Goal: Information Seeking & Learning: Compare options

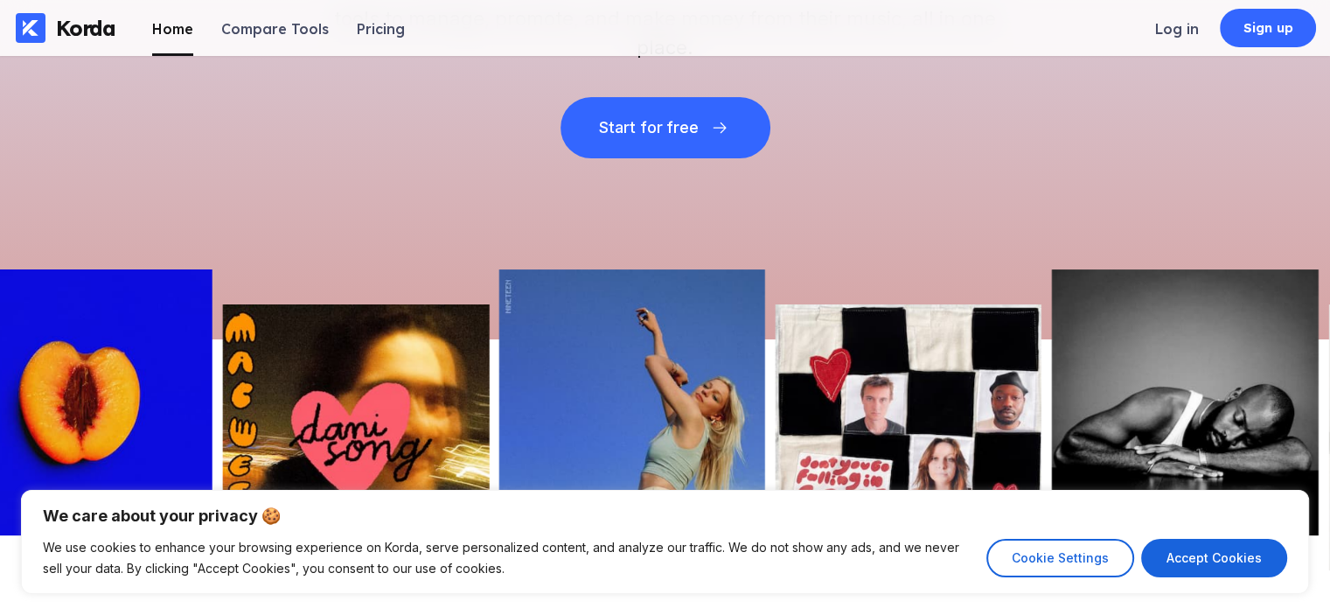
scroll to position [350, 0]
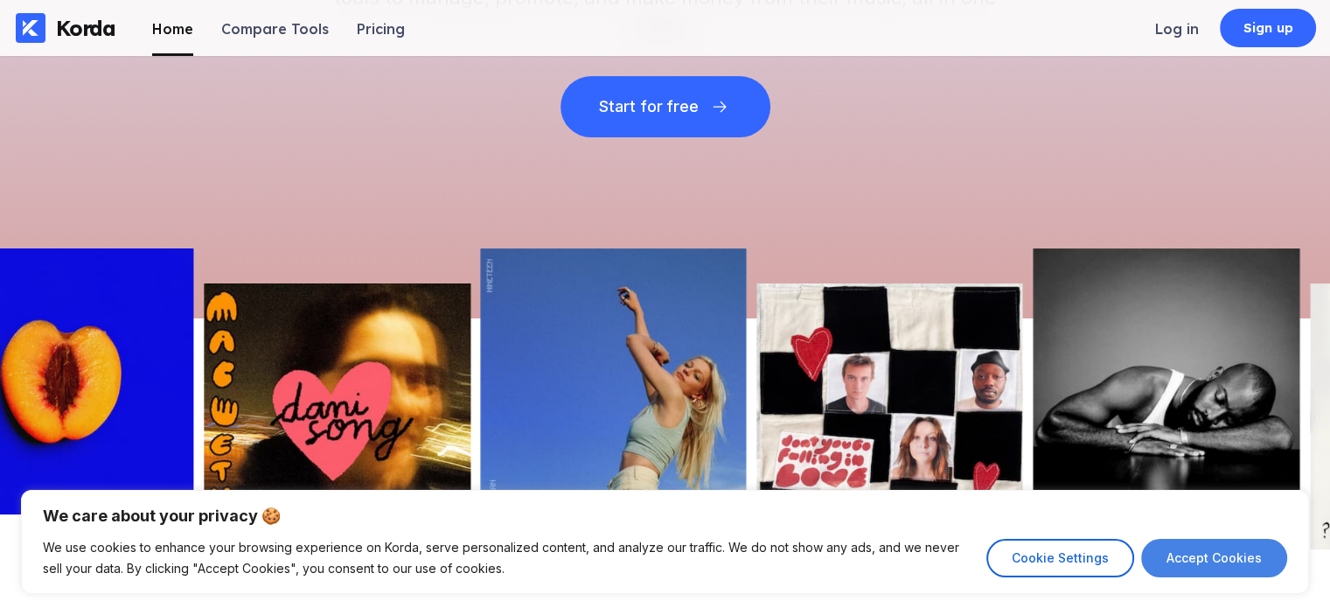
click at [1246, 559] on button "Accept Cookies" at bounding box center [1214, 558] width 146 height 38
checkbox input "true"
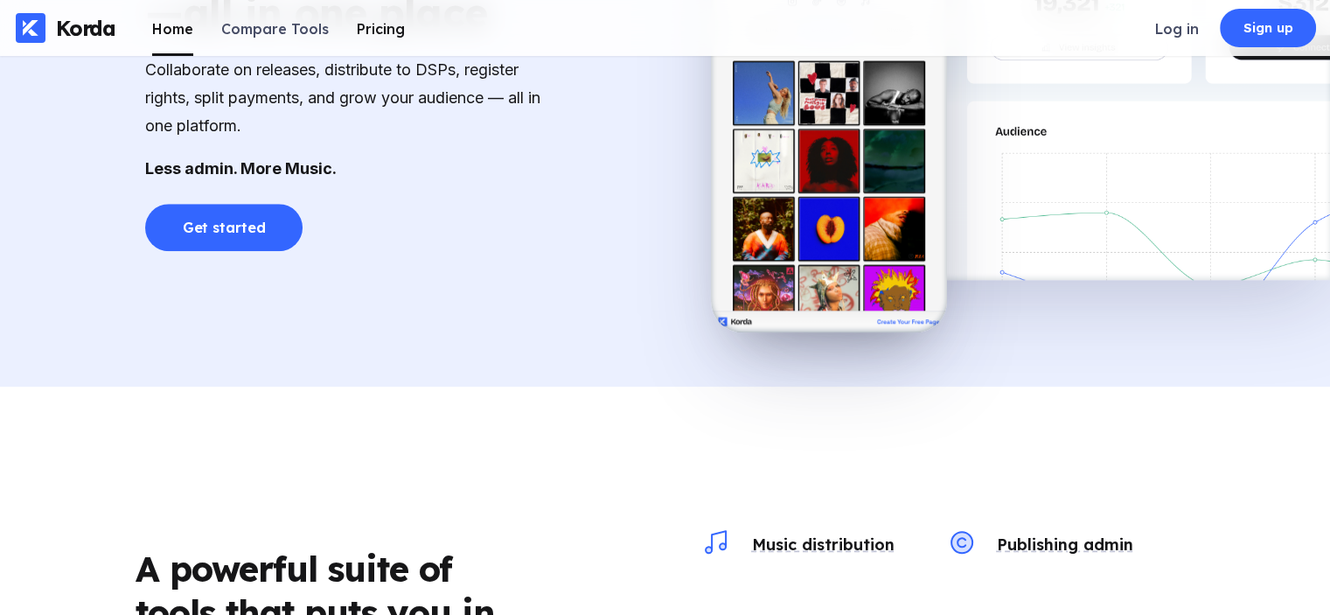
scroll to position [1049, 0]
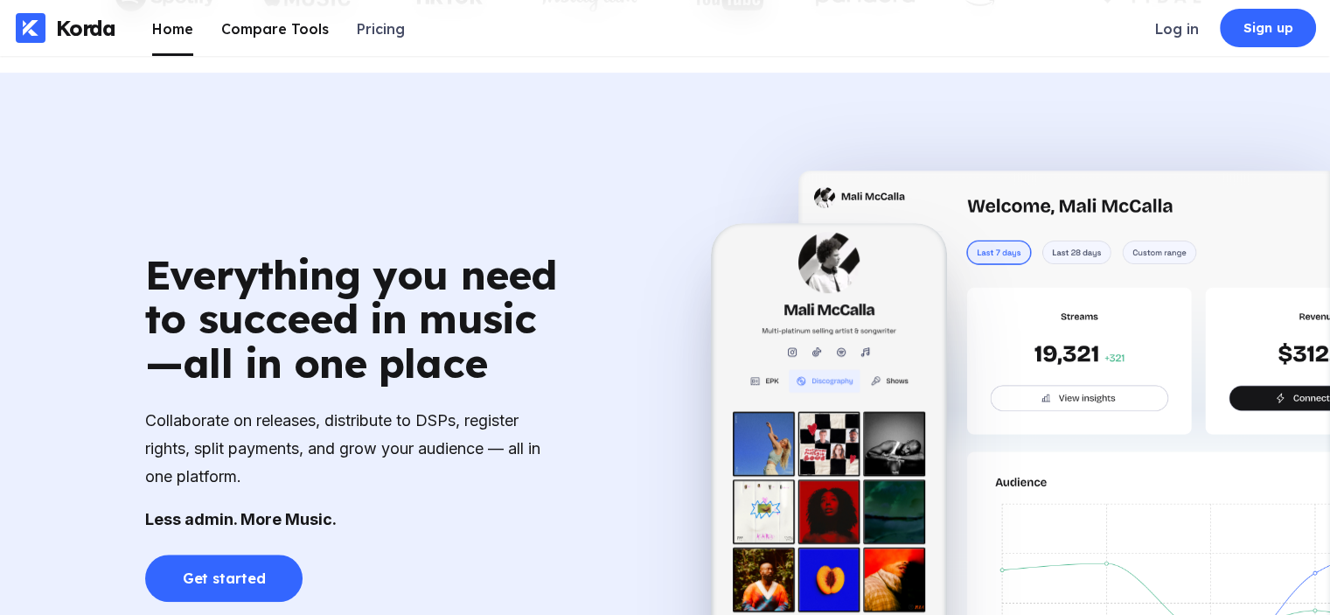
click at [268, 41] on li "Compare Tools" at bounding box center [275, 28] width 108 height 56
click at [280, 24] on div "Compare Tools" at bounding box center [275, 28] width 108 height 17
click at [386, 24] on div "Pricing" at bounding box center [381, 28] width 48 height 17
